Goal: Transaction & Acquisition: Purchase product/service

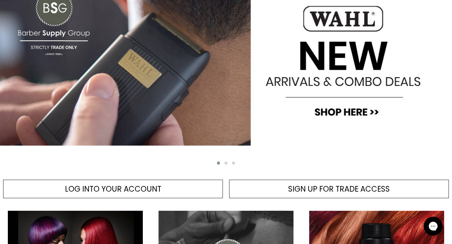
scroll to position [119, 0]
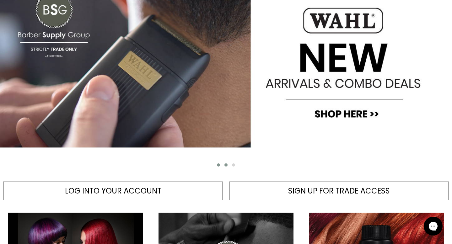
click at [226, 165] on span "Main content" at bounding box center [226, 165] width 3 height 3
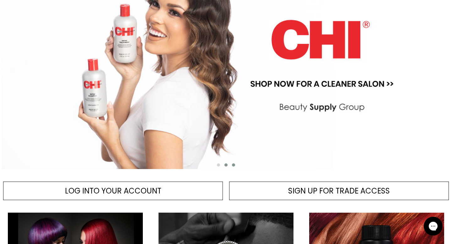
click at [234, 166] on button "Main content" at bounding box center [234, 165] width 8 height 6
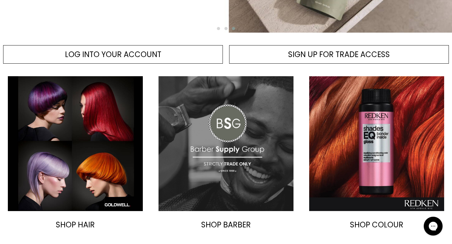
scroll to position [256, 0]
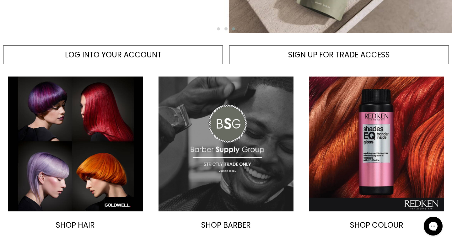
click at [195, 136] on img "Main content" at bounding box center [226, 144] width 135 height 135
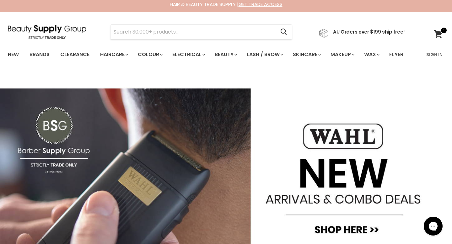
scroll to position [0, 0]
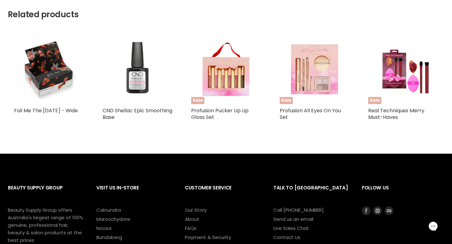
scroll to position [395, 0]
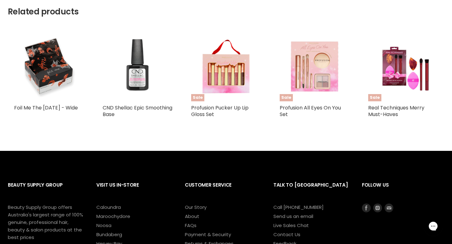
click at [169, 105] on h2 "CND Shellac Epic Smoothing Base" at bounding box center [138, 111] width 70 height 13
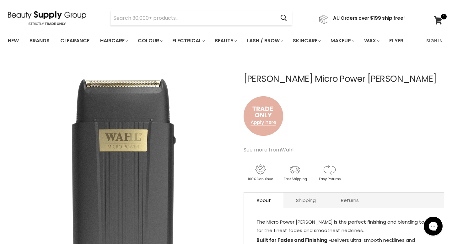
scroll to position [0, 0]
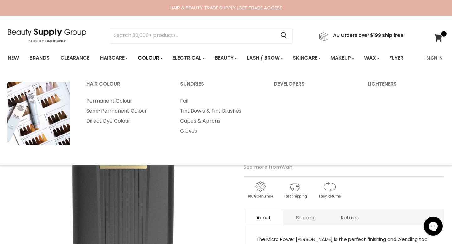
click at [134, 59] on link "Colour" at bounding box center [149, 58] width 33 height 13
click at [119, 86] on link "Hair Colour" at bounding box center [125, 87] width 93 height 16
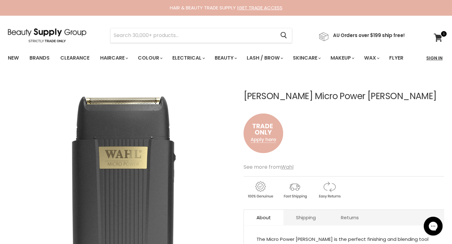
click at [434, 58] on link "Sign In" at bounding box center [435, 58] width 24 height 13
